Goal: Task Accomplishment & Management: Use online tool/utility

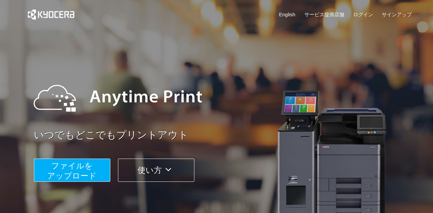
click at [87, 167] on span "ファイルを ​​アップロード" at bounding box center [71, 170] width 49 height 19
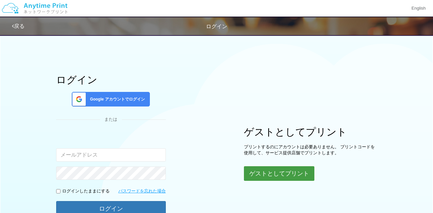
click at [277, 173] on button "ゲストとしてプリント" at bounding box center [279, 173] width 70 height 15
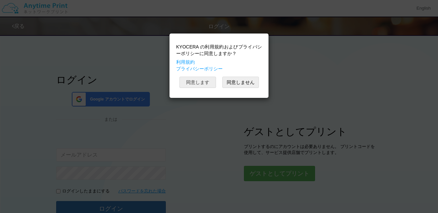
click at [212, 82] on button "同意します" at bounding box center [197, 82] width 37 height 11
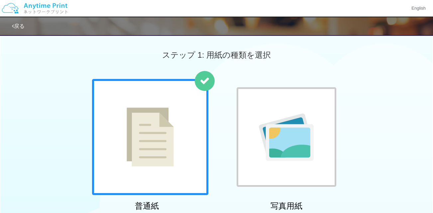
click at [146, 154] on img at bounding box center [150, 137] width 47 height 59
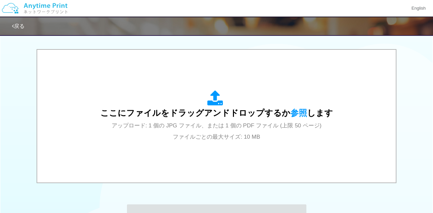
scroll to position [211, 0]
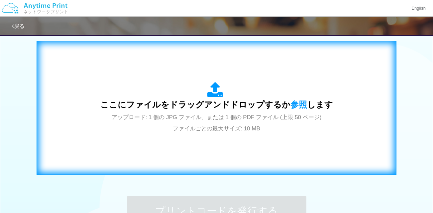
click at [257, 104] on span "ここにファイルをドラッグアンドドロップするか 参照 します" at bounding box center [216, 104] width 232 height 9
click at [219, 112] on div "ここにファイルをドラッグアンドドロップするか 参照 します アップロード: 1 個の JPG ファイル、または 1 個の PDF ファイル (上限 50 ペー…" at bounding box center [216, 108] width 232 height 52
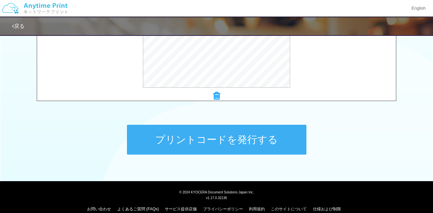
scroll to position [292, 0]
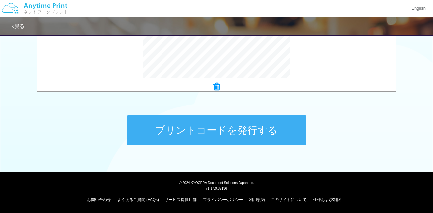
click at [215, 128] on button "プリントコードを発行する" at bounding box center [216, 131] width 179 height 30
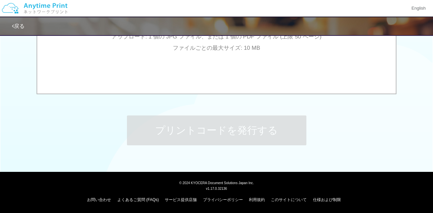
scroll to position [0, 0]
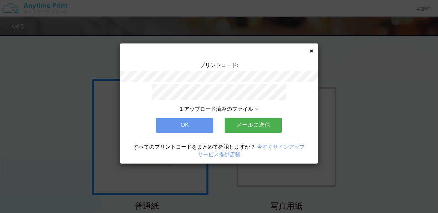
click at [215, 128] on div "1 アップロード済みのファイル OK メールに送信 すべてのプリントコードをまとめて確認しますか？ 今すぐサインアップ サービス提供店舗" at bounding box center [219, 124] width 199 height 80
click at [312, 48] on div "プリントコード: 1 アップロード済みのファイル OK メールに送信 すべてのプリントコードをまとめて確認しますか？ 今すぐサインアップ サービス提供店舗" at bounding box center [219, 104] width 199 height 120
click at [311, 50] on icon at bounding box center [311, 51] width 3 height 4
